Goal: Find specific page/section: Find specific page/section

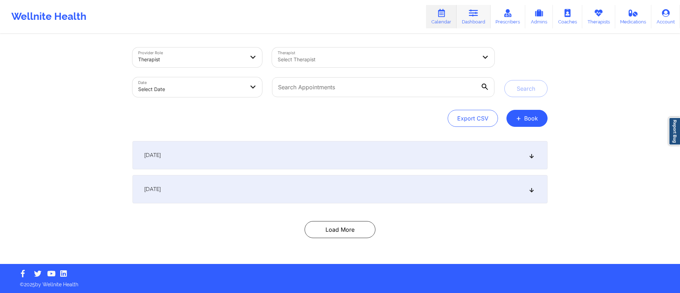
click at [467, 17] on link "Dashboard" at bounding box center [473, 16] width 34 height 23
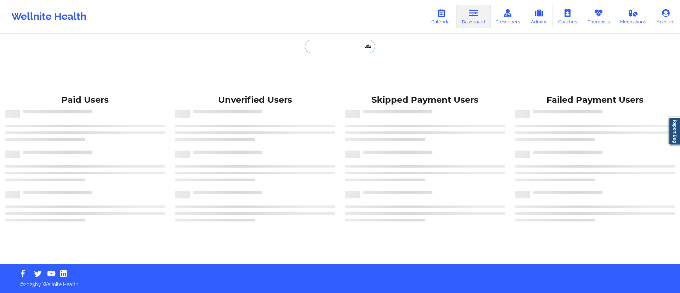
click at [338, 47] on input "text" at bounding box center [340, 46] width 70 height 13
paste input "Joelmy Acevedo"
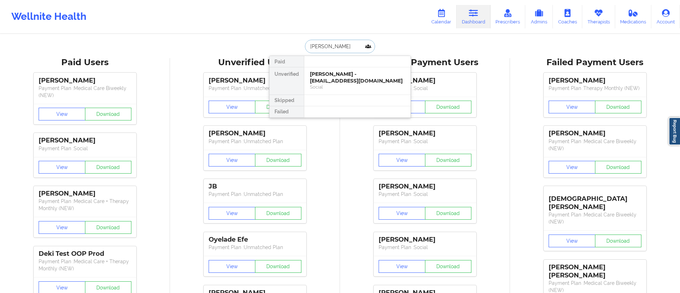
type input "Joelmy Acevedo"
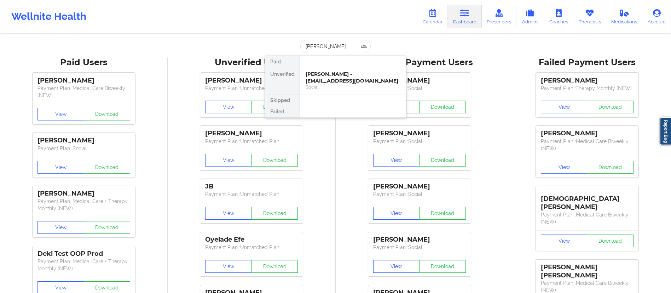
click at [331, 113] on div at bounding box center [353, 111] width 107 height 11
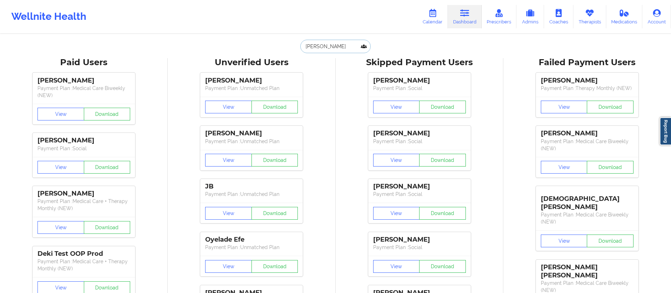
click at [347, 50] on input "Joelmy Acevedo" at bounding box center [336, 46] width 70 height 13
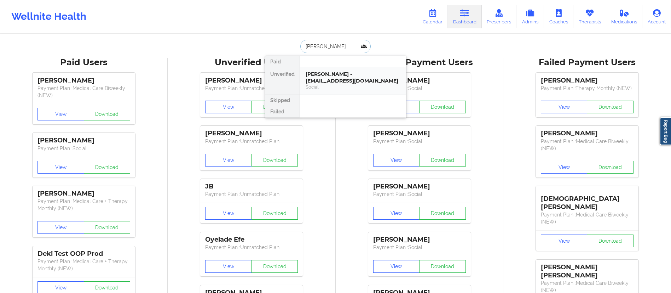
click at [330, 82] on div "Joelmy Acevedo - joelmyja27@gmail.com" at bounding box center [353, 77] width 95 height 13
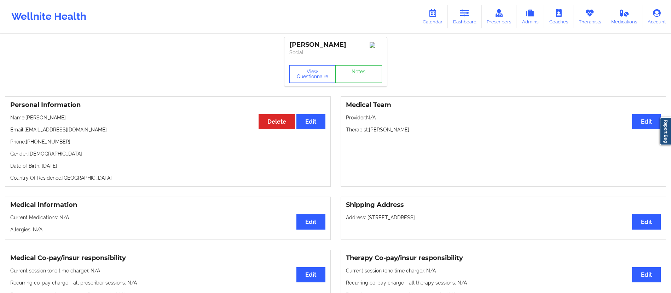
drag, startPoint x: 288, startPoint y: 43, endPoint x: 350, endPoint y: 42, distance: 61.6
click at [350, 42] on div "Joelmy Acevedo Social" at bounding box center [336, 49] width 103 height 24
copy div "Joelmy Acevedo"
